Goal: Task Accomplishment & Management: Complete application form

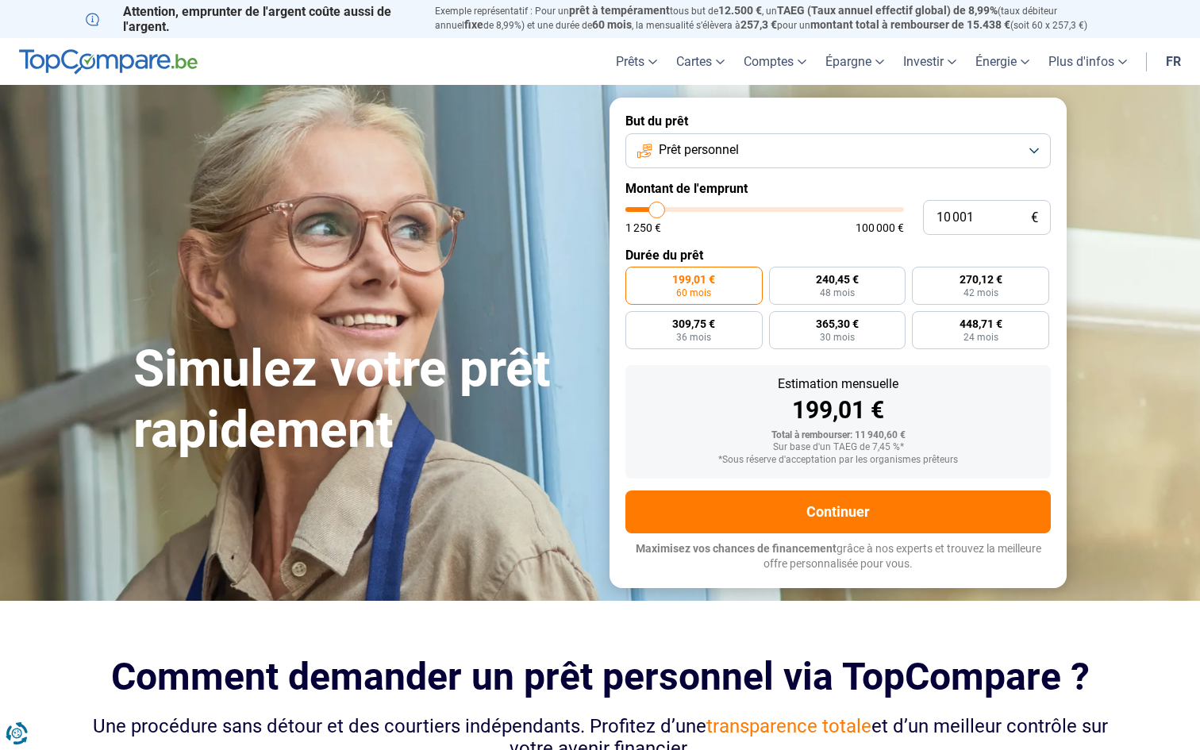
click at [713, 149] on span "Prêt personnel" at bounding box center [699, 149] width 80 height 17
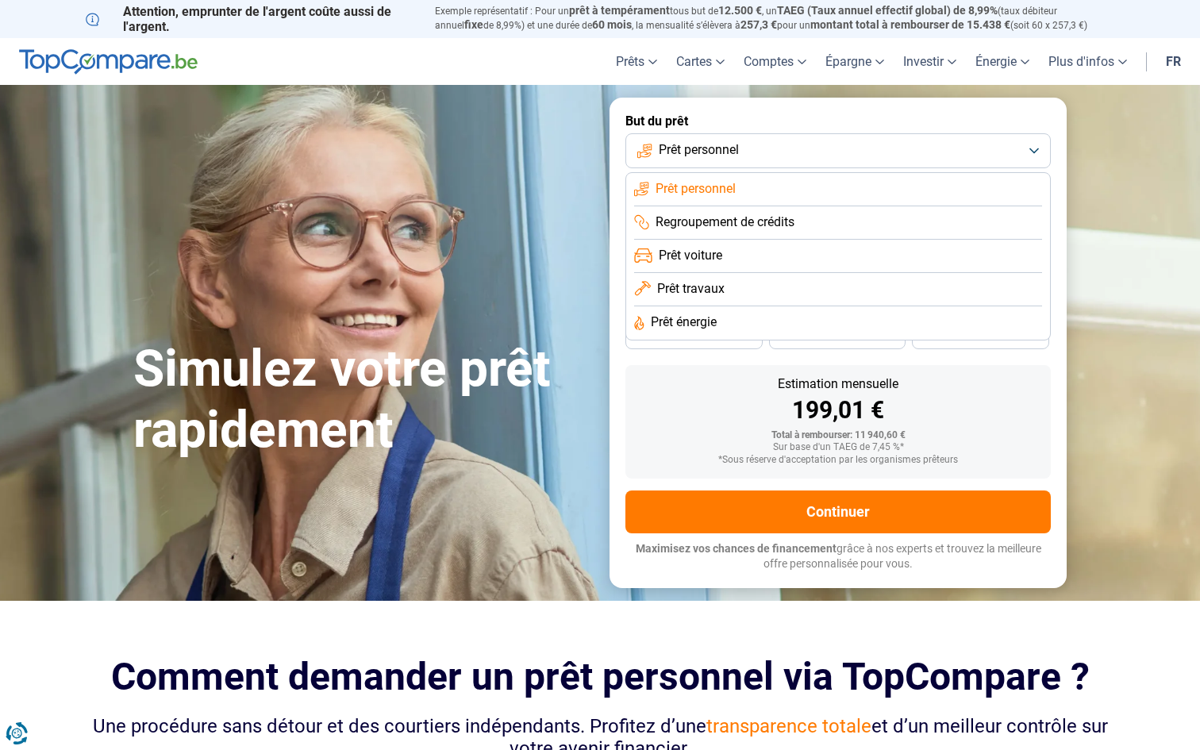
click at [713, 149] on span "Prêt personnel" at bounding box center [699, 149] width 80 height 17
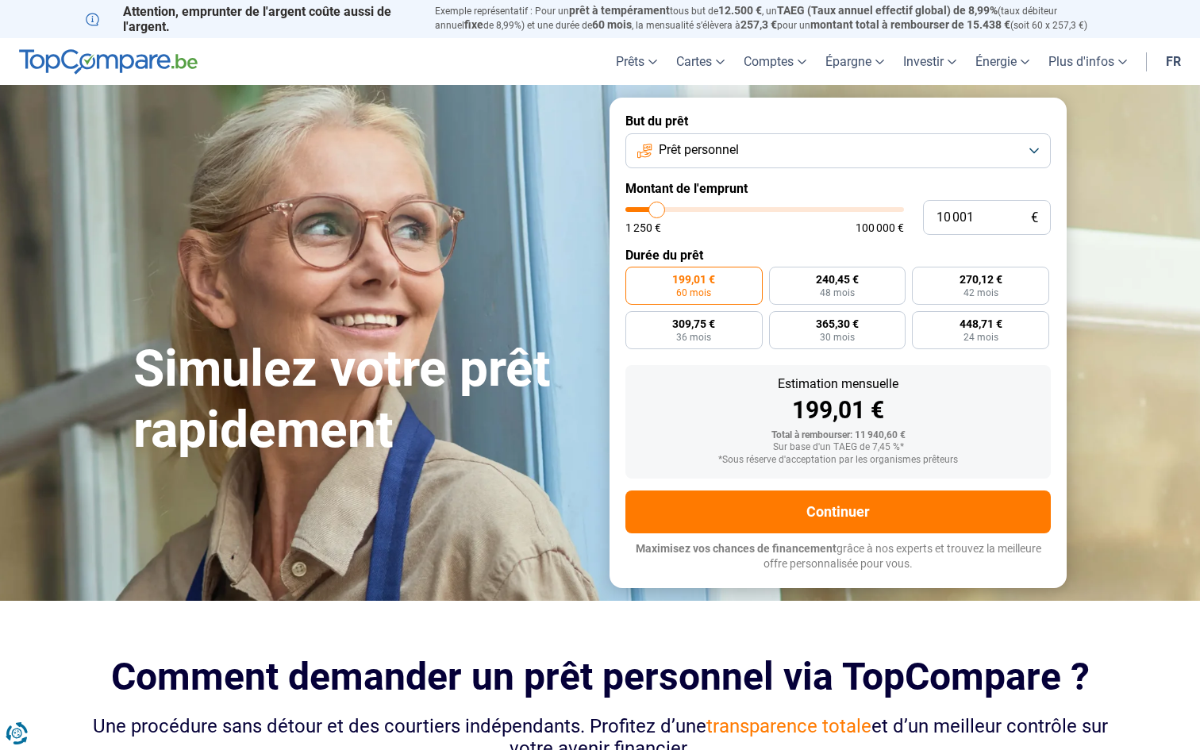
type input "12 250"
type input "12250"
type input "17 000"
type input "17000"
type input "21 500"
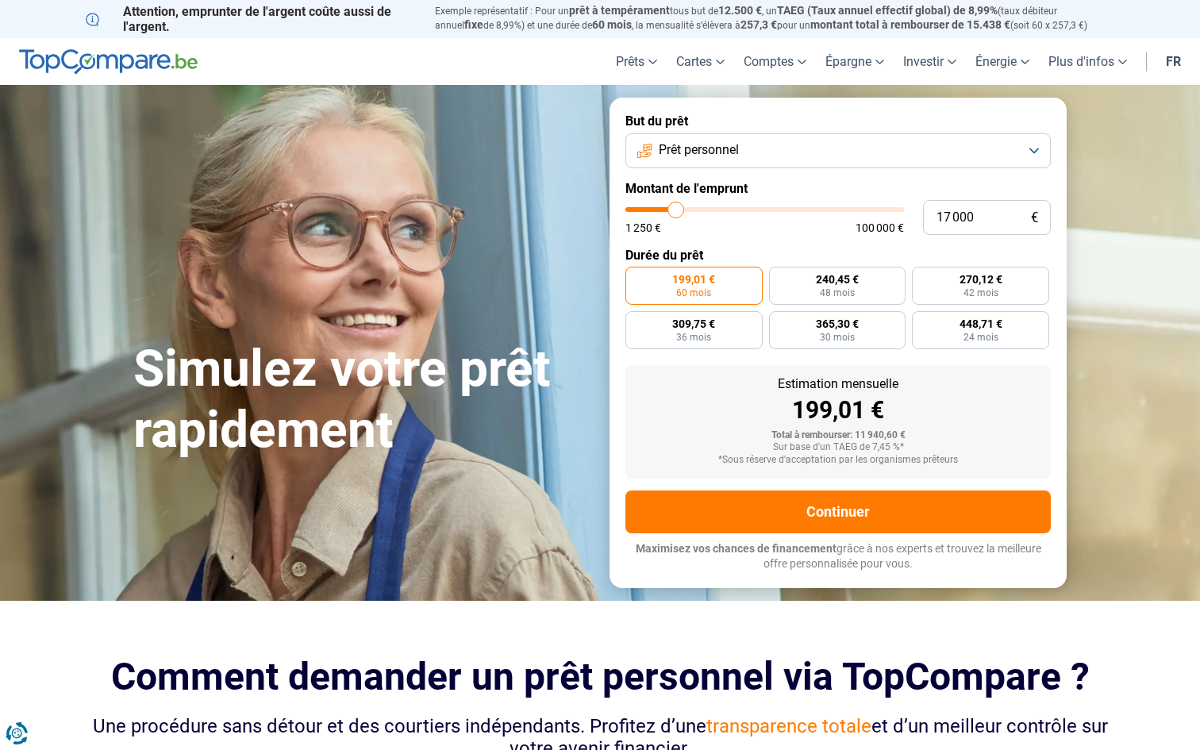
type input "21500"
type input "26 500"
type input "26500"
type input "31 500"
type input "31500"
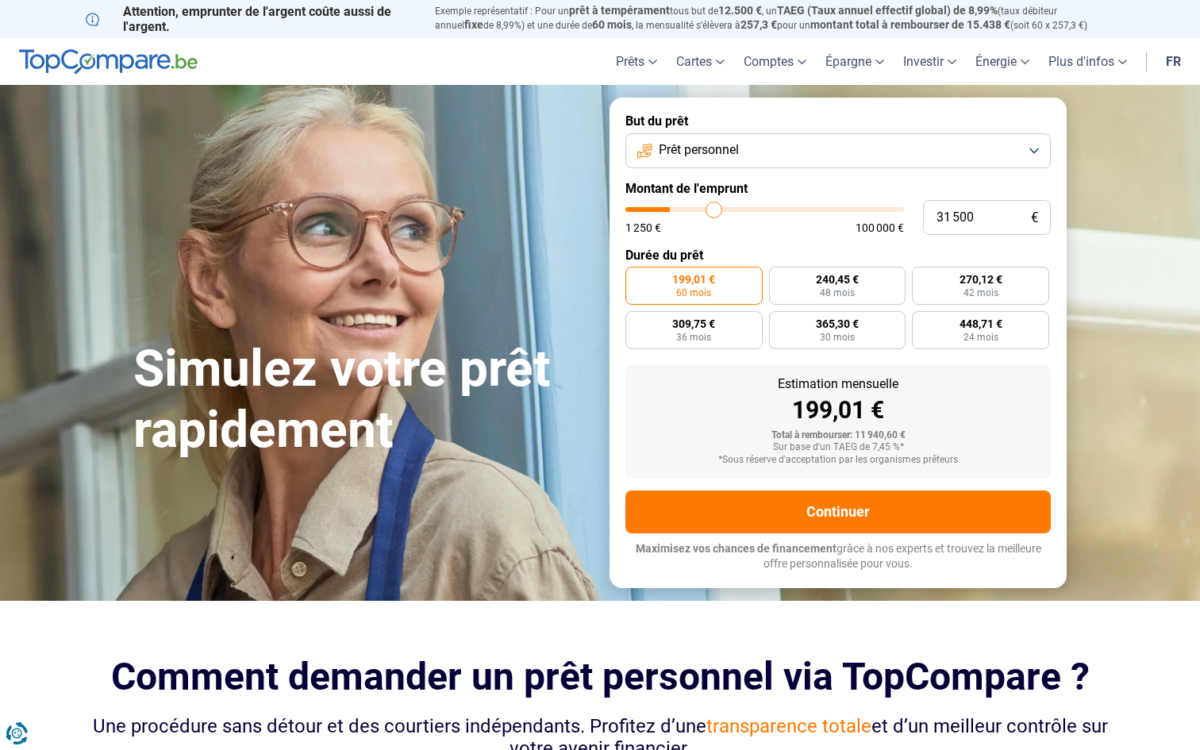
type input "34 250"
type input "34250"
type input "35 500"
type input "35500"
type input "36 000"
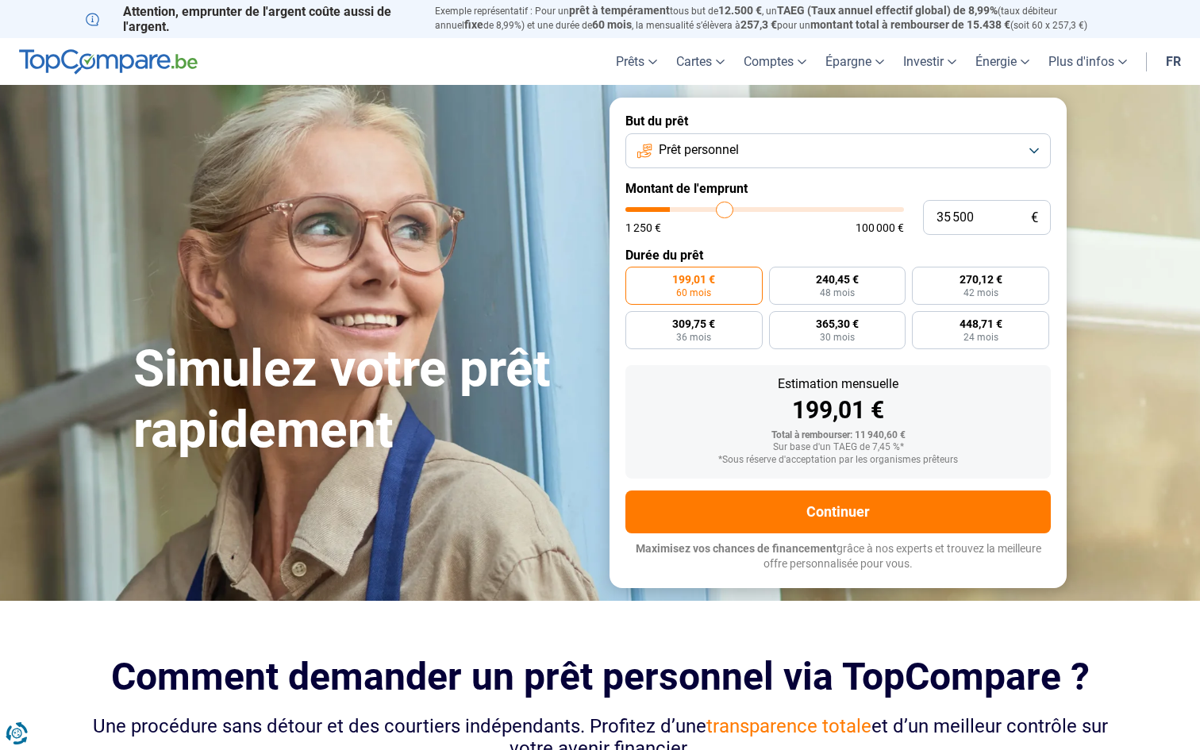
type input "36000"
type input "36 250"
drag, startPoint x: 659, startPoint y: 213, endPoint x: 726, endPoint y: 214, distance: 66.7
type input "36250"
click at [726, 212] on input "range" at bounding box center [764, 209] width 279 height 5
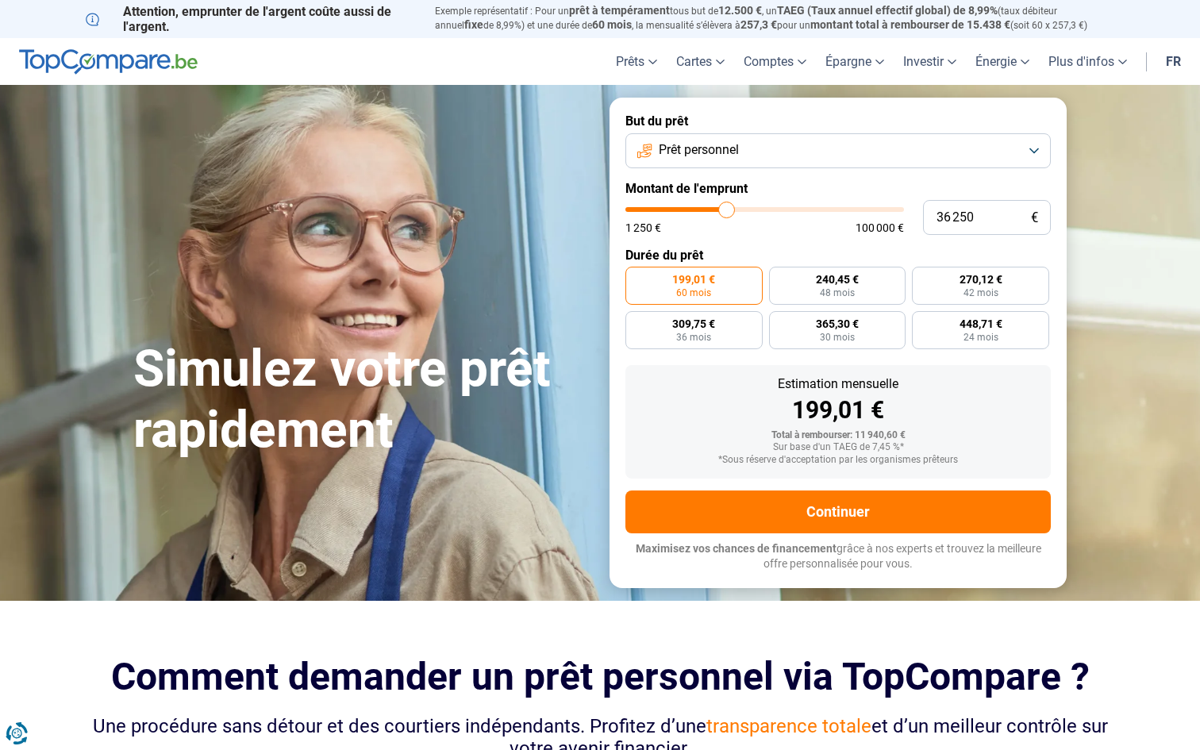
radio input "false"
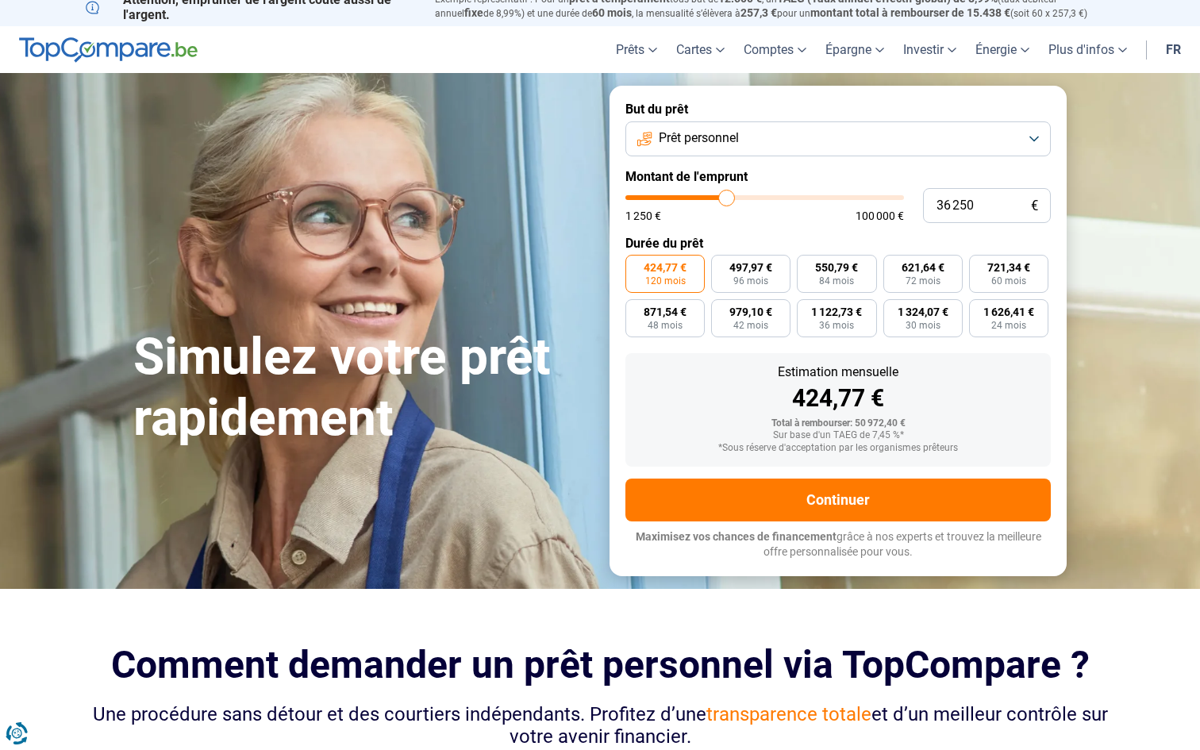
scroll to position [13, 0]
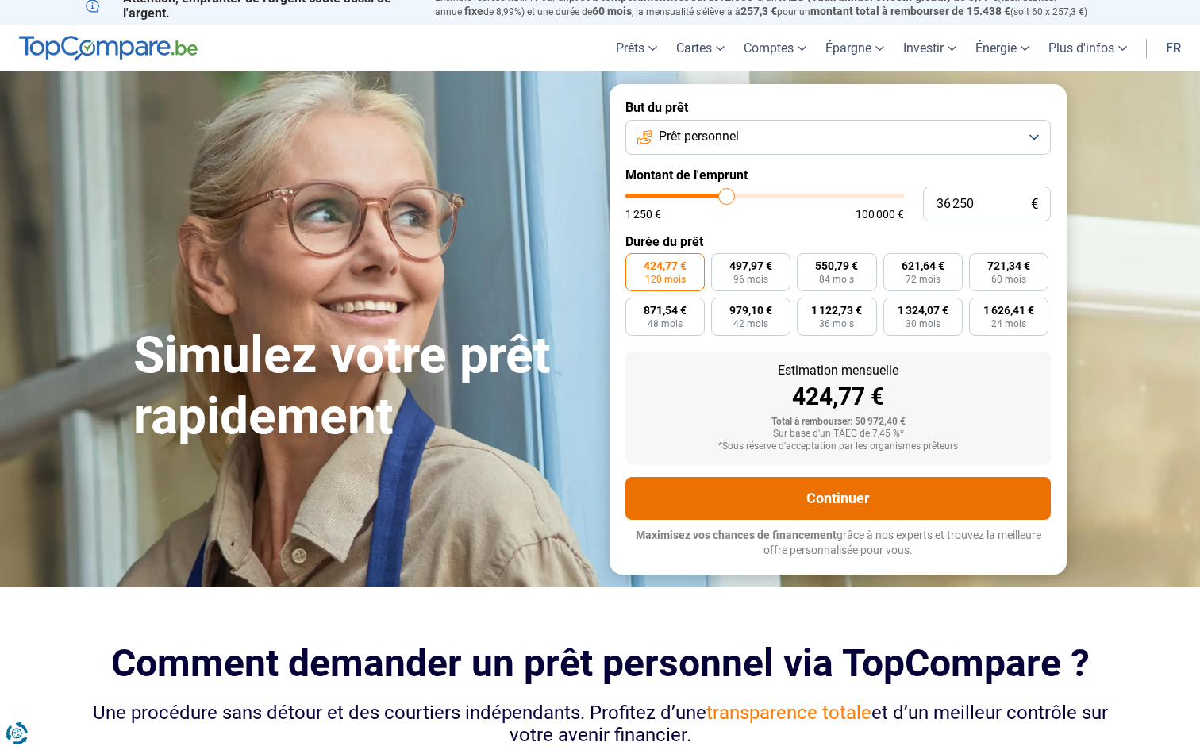
click at [837, 493] on button "Continuer" at bounding box center [837, 498] width 425 height 43
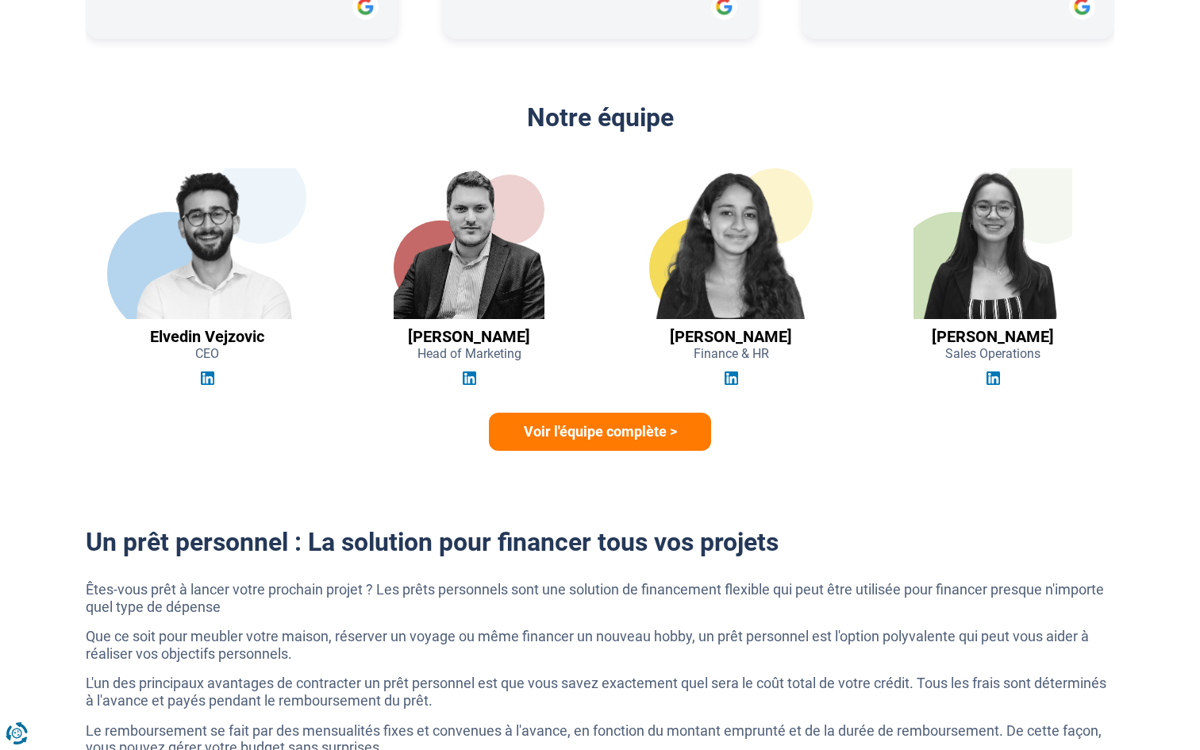
scroll to position [2244, 0]
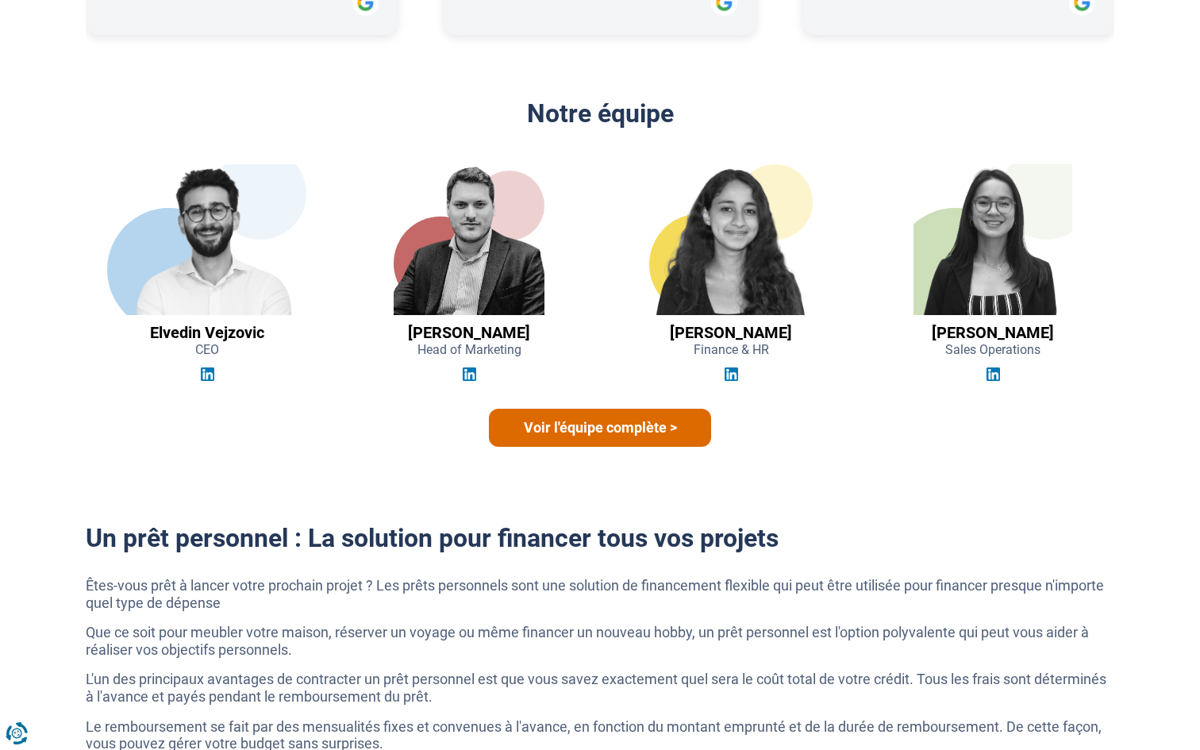
click at [548, 429] on link "Voir l'équipe complète >" at bounding box center [600, 428] width 222 height 38
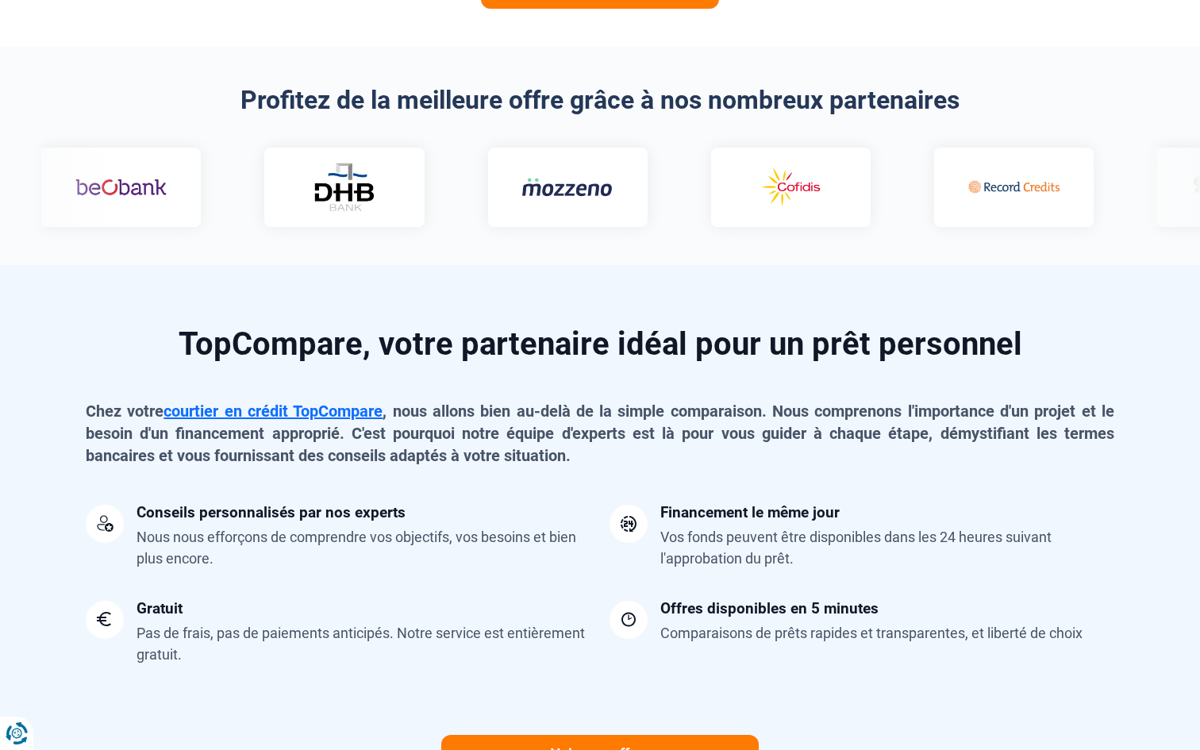
scroll to position [867, 0]
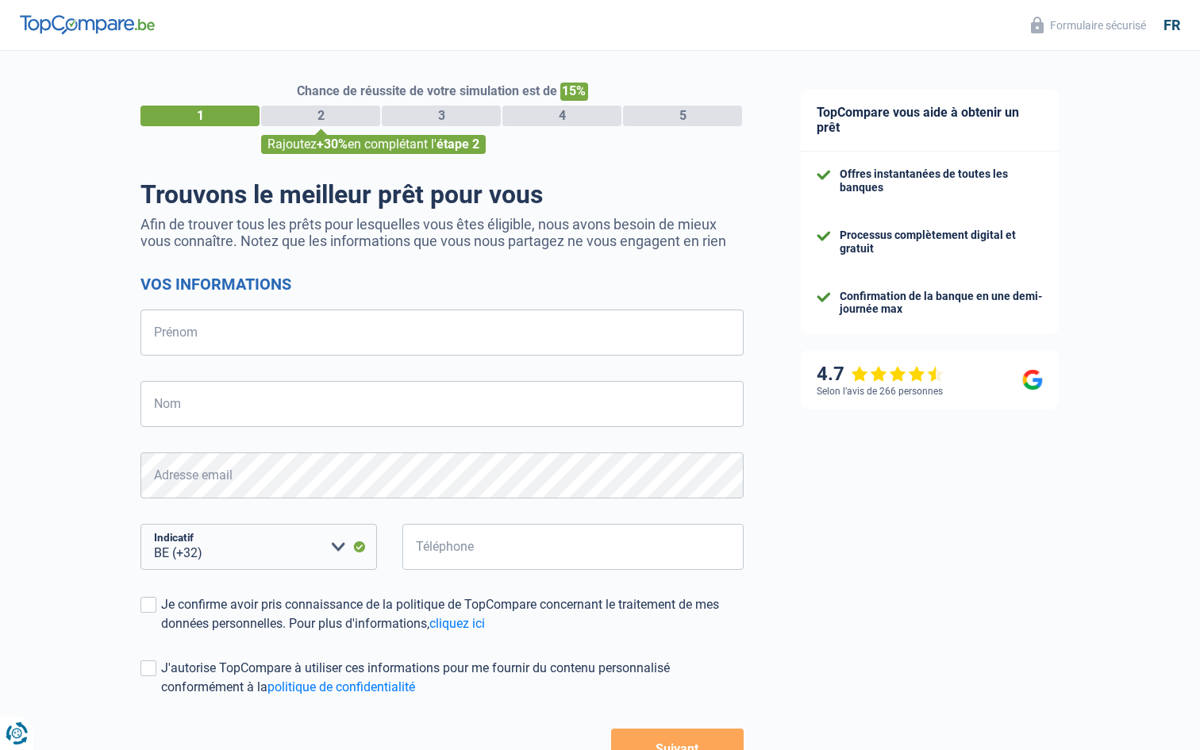
select select "32"
click at [401, 322] on input "Prénom" at bounding box center [441, 332] width 603 height 46
type input "[PERSON_NAME]"
type input "Matrige"
type input "492311463"
